Goal: Task Accomplishment & Management: Manage account settings

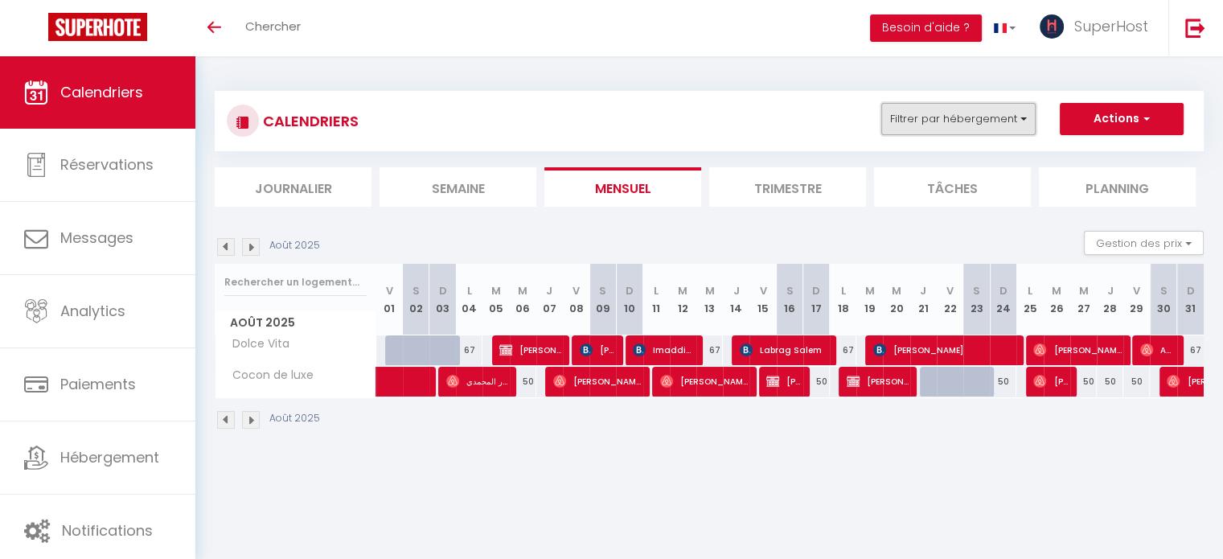
click at [962, 117] on button "Filtrer par hébergement" at bounding box center [959, 119] width 154 height 32
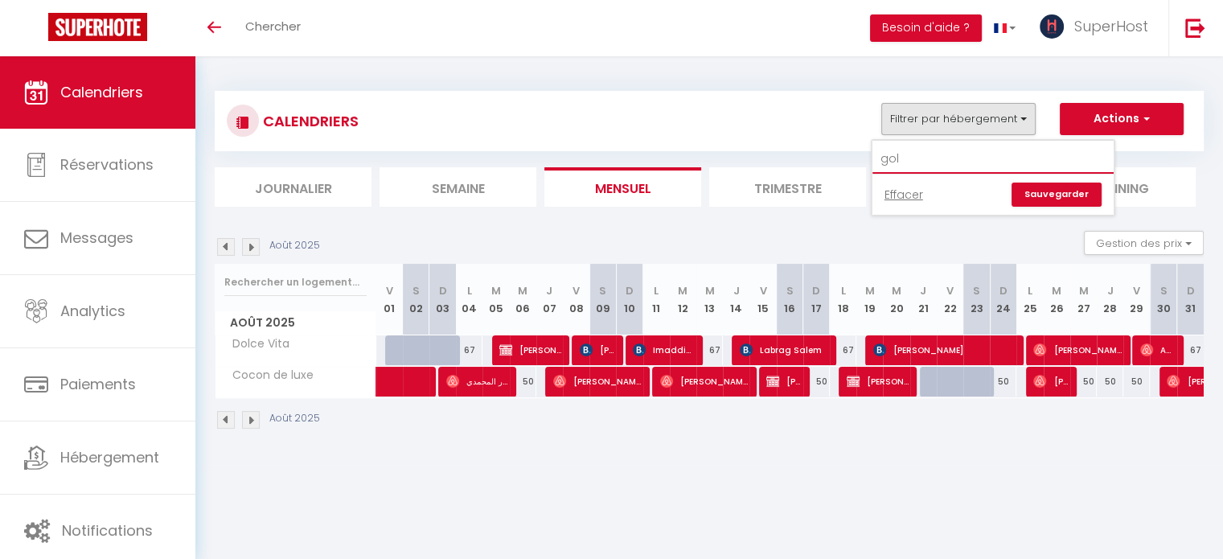
click at [914, 158] on input "gol" at bounding box center [993, 159] width 241 height 29
type input "g"
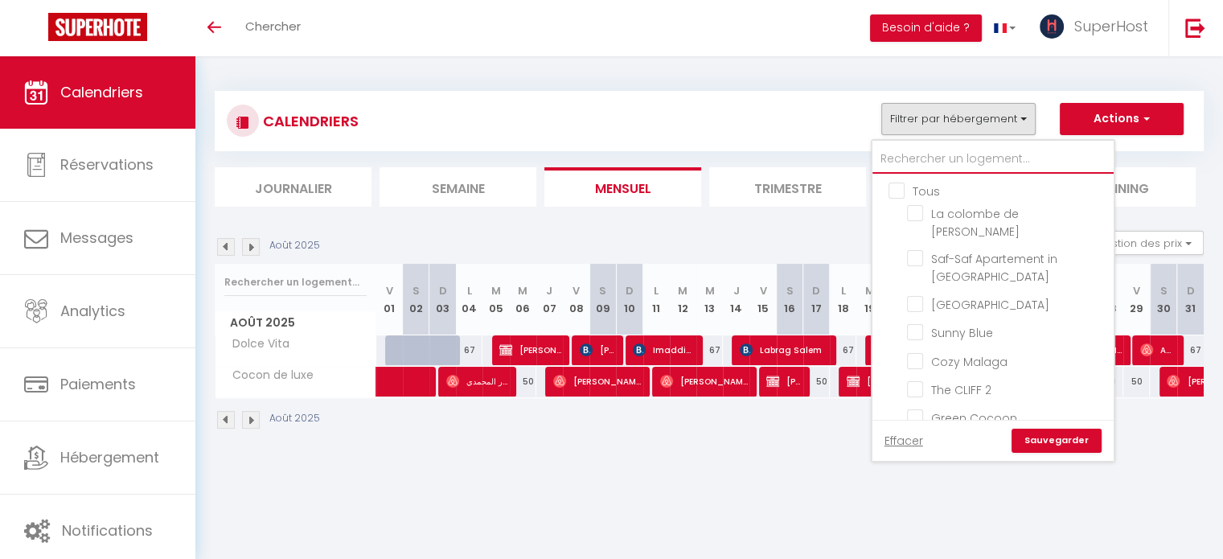
type input "v"
checkbox input "true"
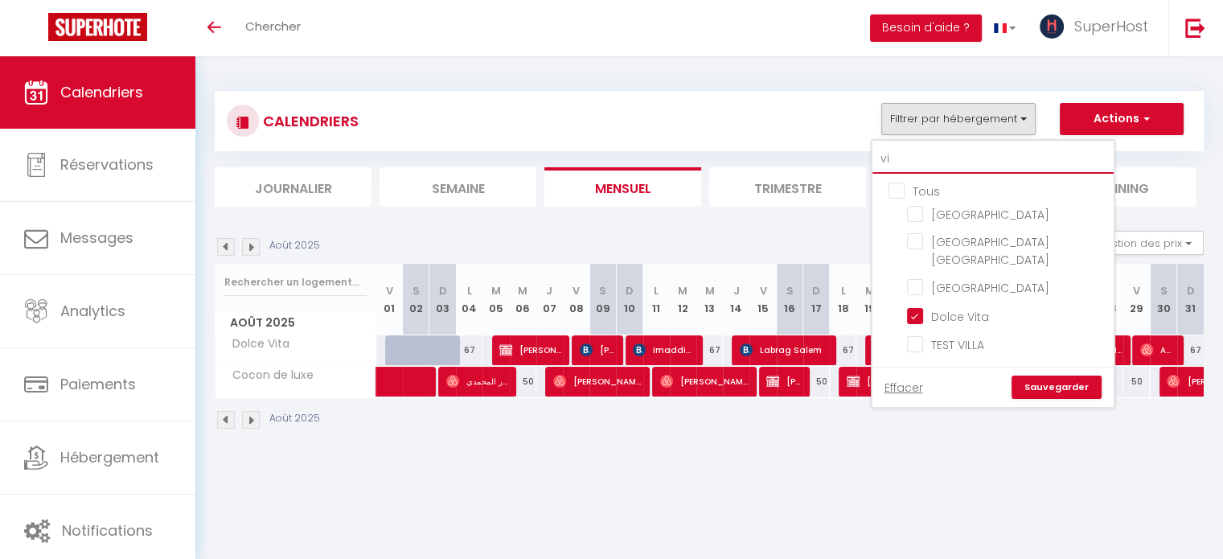
type input "vil"
checkbox input "false"
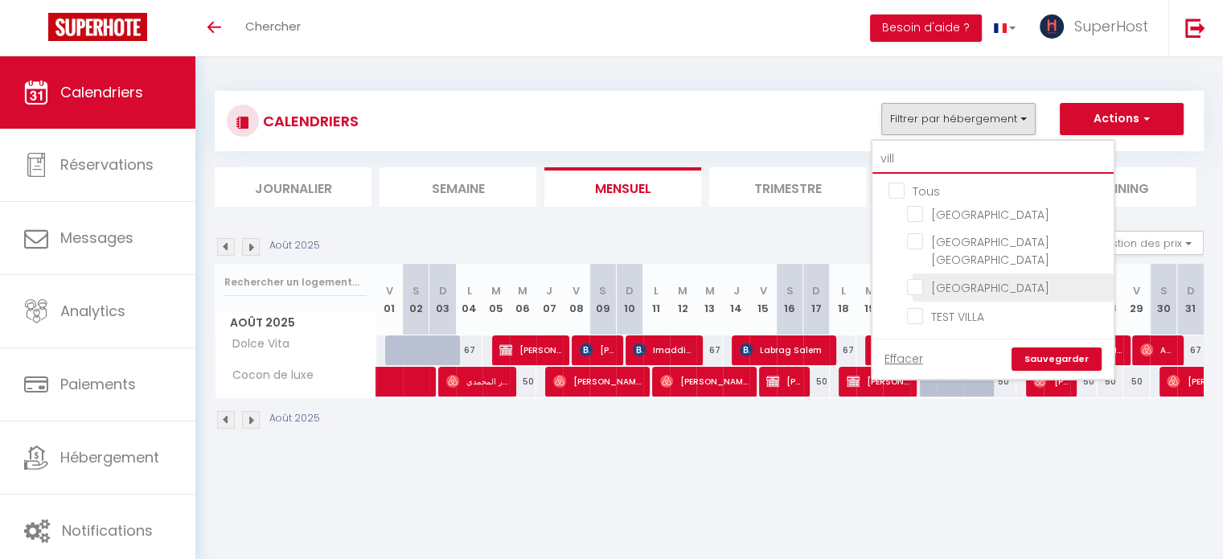
type input "vill"
click at [939, 278] on input "[GEOGRAPHIC_DATA]" at bounding box center [1007, 286] width 201 height 16
checkbox input "true"
click at [910, 157] on input "vill" at bounding box center [993, 159] width 241 height 29
type input "vi"
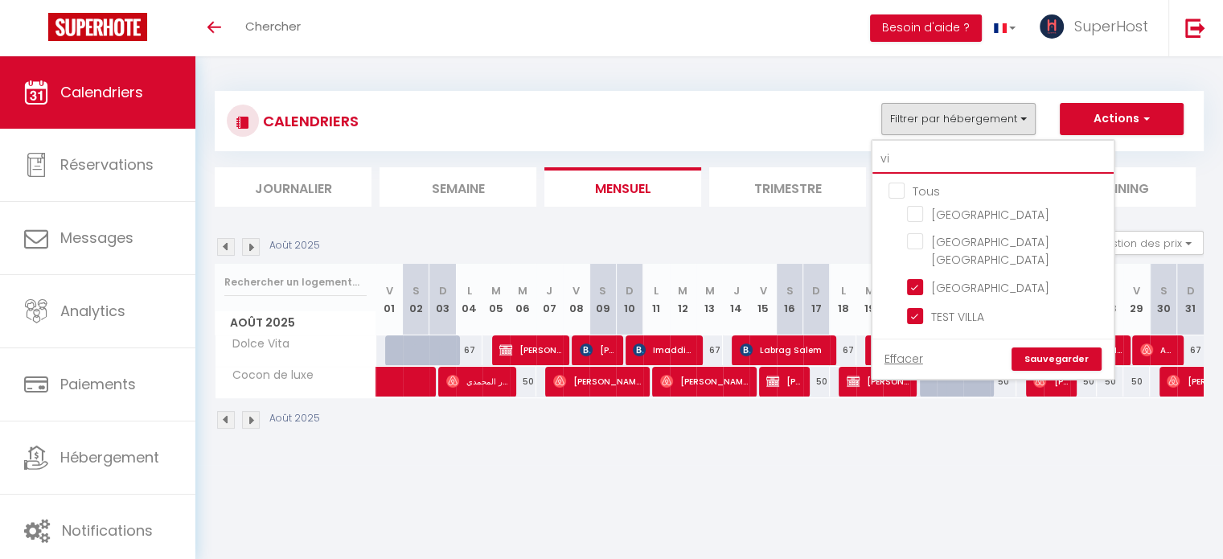
checkbox input "true"
type input "v"
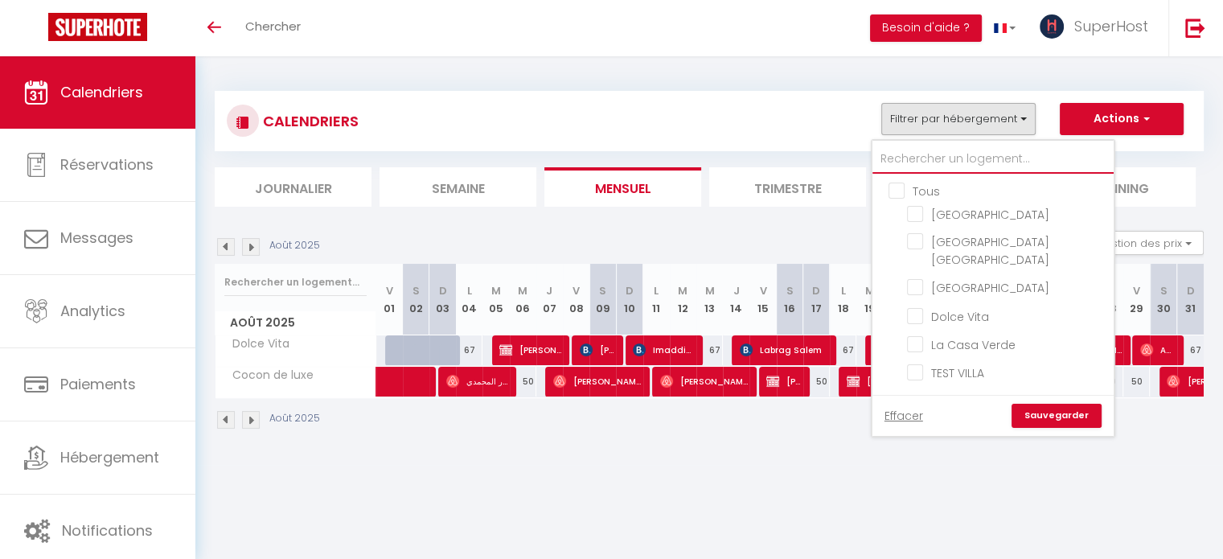
checkbox input "false"
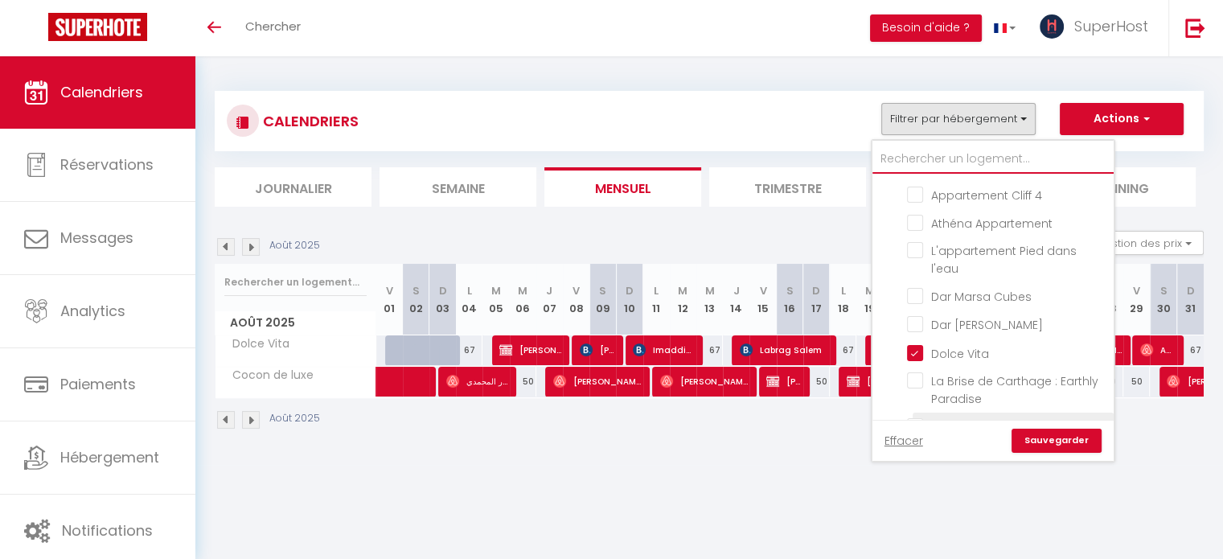
scroll to position [804, 0]
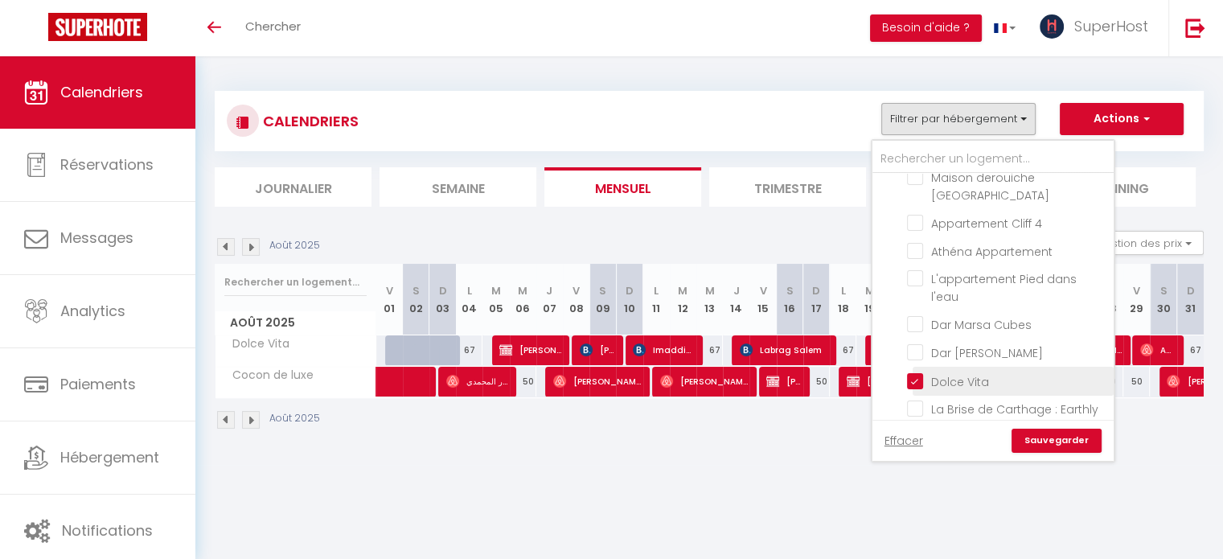
click at [915, 372] on input "Dolce Vita" at bounding box center [1007, 380] width 201 height 16
checkbox input "false"
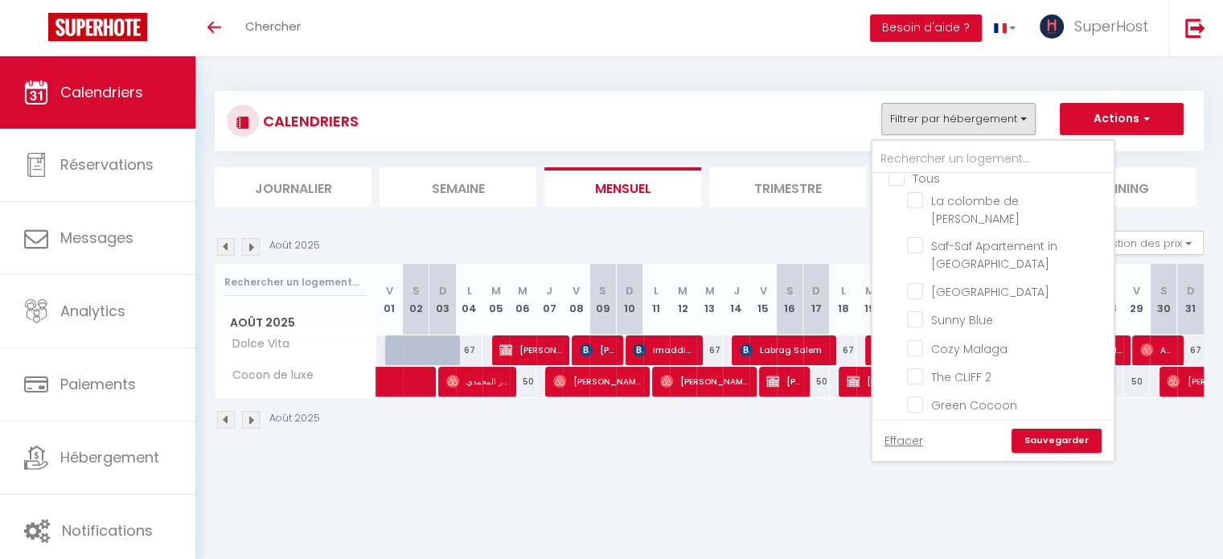
scroll to position [0, 0]
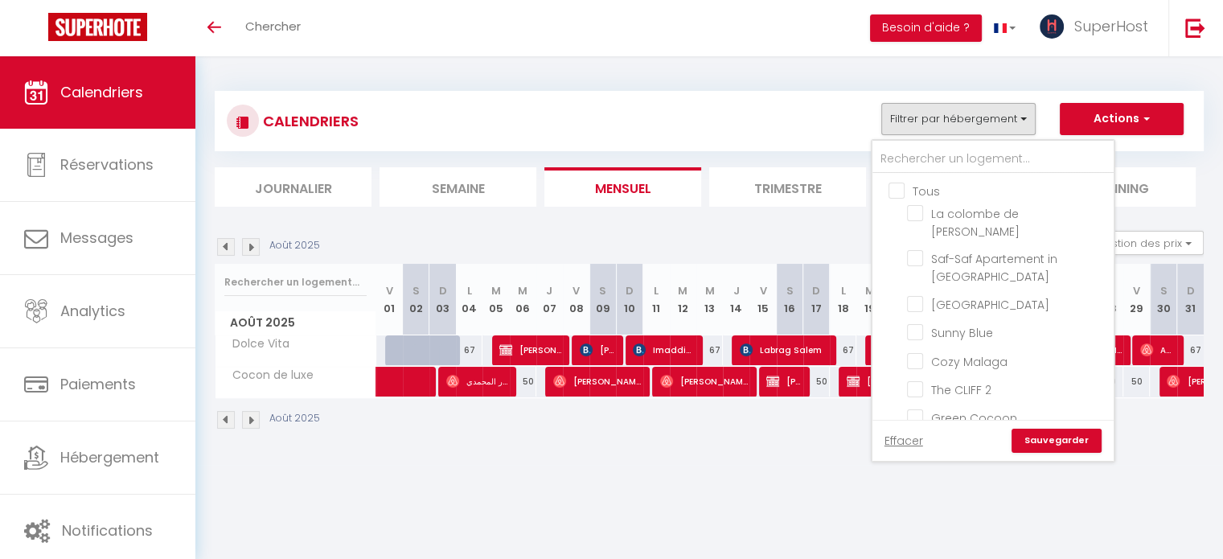
click at [1076, 432] on link "Sauvegarder" at bounding box center [1057, 441] width 90 height 24
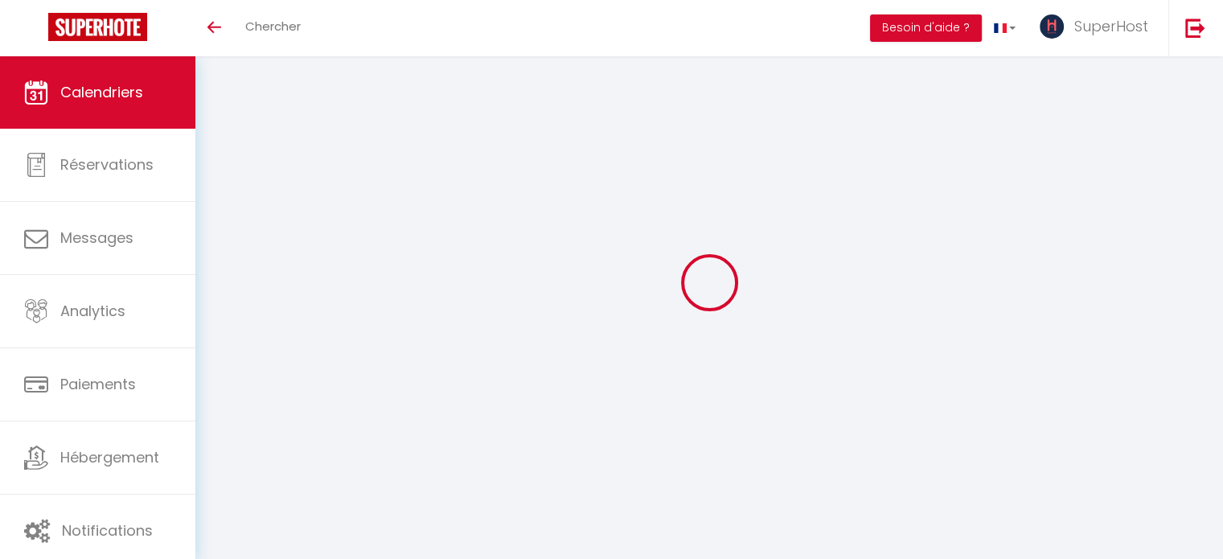
select select "KO"
select select "0"
select select "41418"
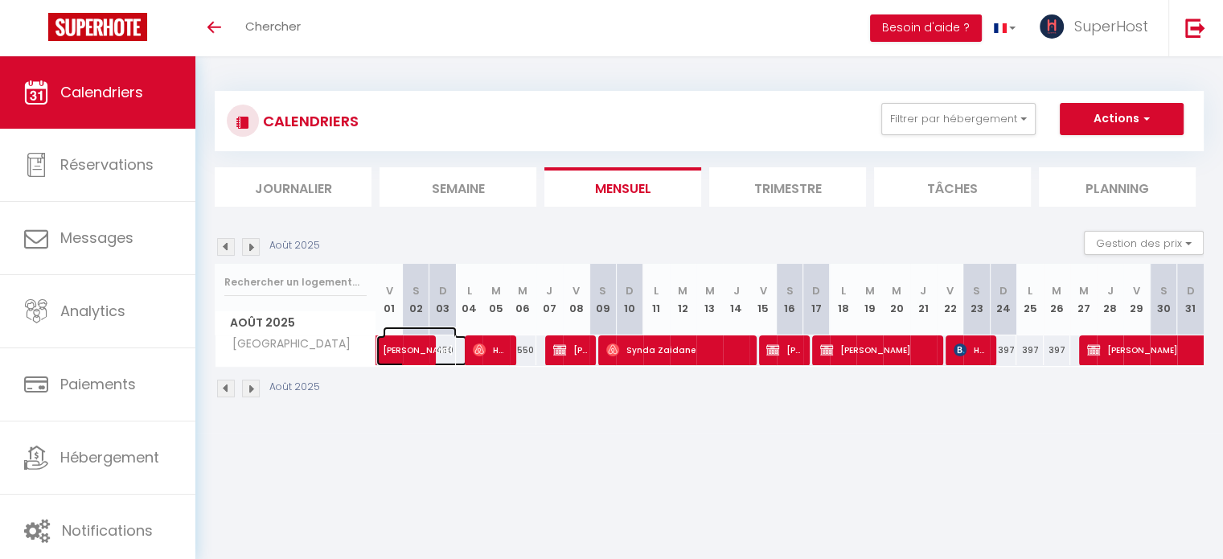
click at [399, 347] on span "[PERSON_NAME]" at bounding box center [420, 342] width 74 height 31
select select "OK"
select select
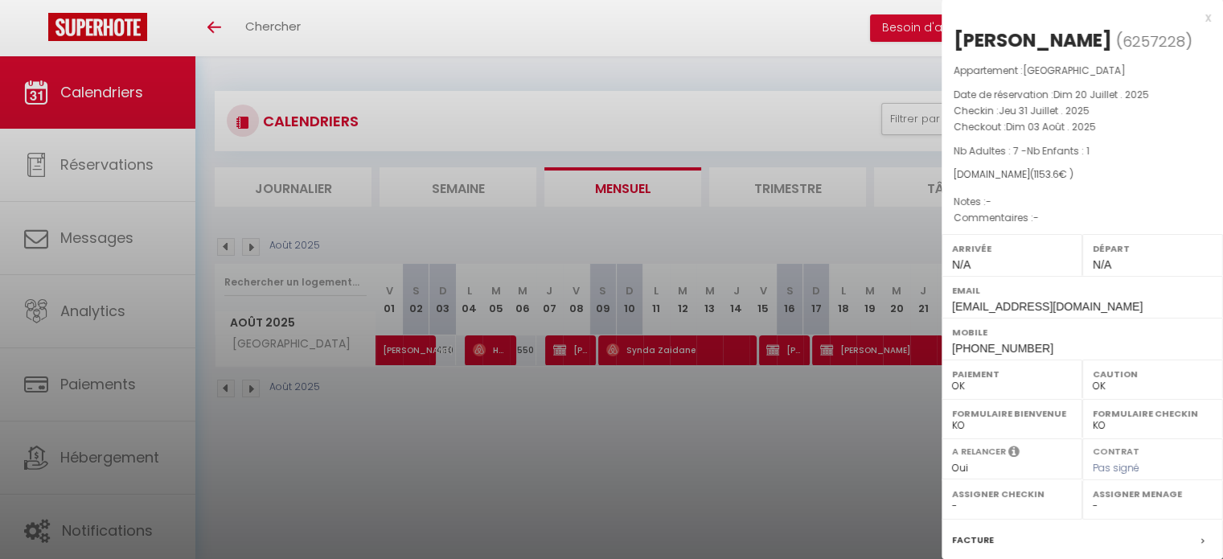
click at [415, 404] on div at bounding box center [611, 279] width 1223 height 559
